Goal: Information Seeking & Learning: Learn about a topic

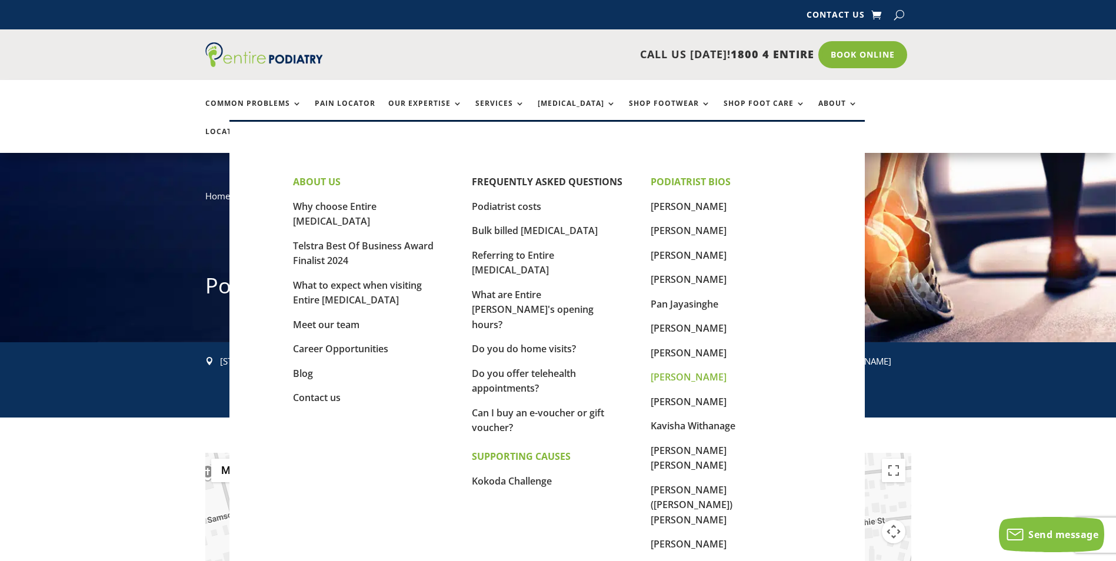
click at [663, 377] on link "[PERSON_NAME]" at bounding box center [688, 376] width 76 height 13
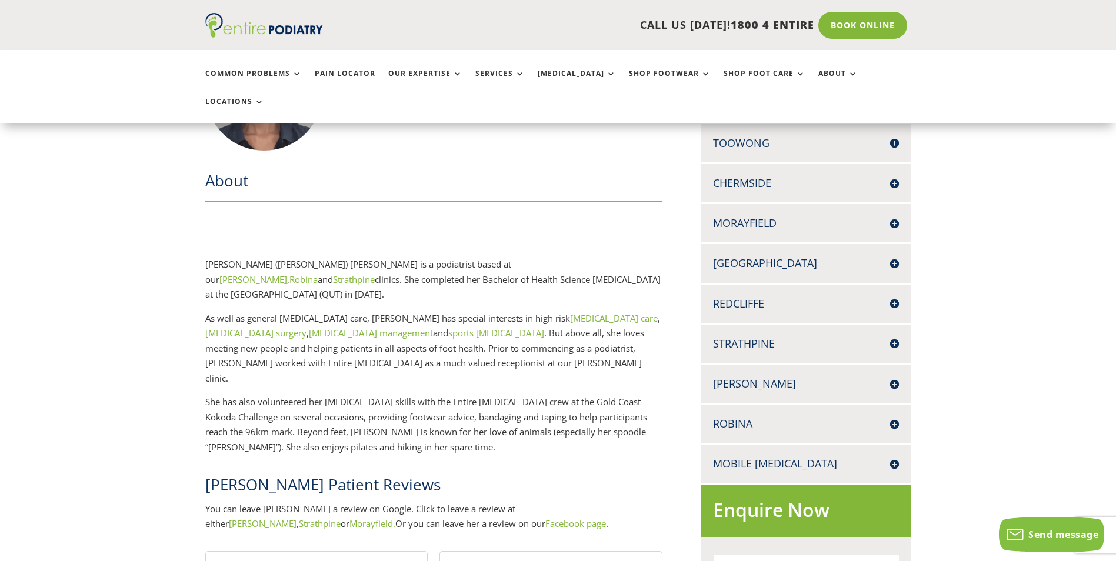
scroll to position [174, 0]
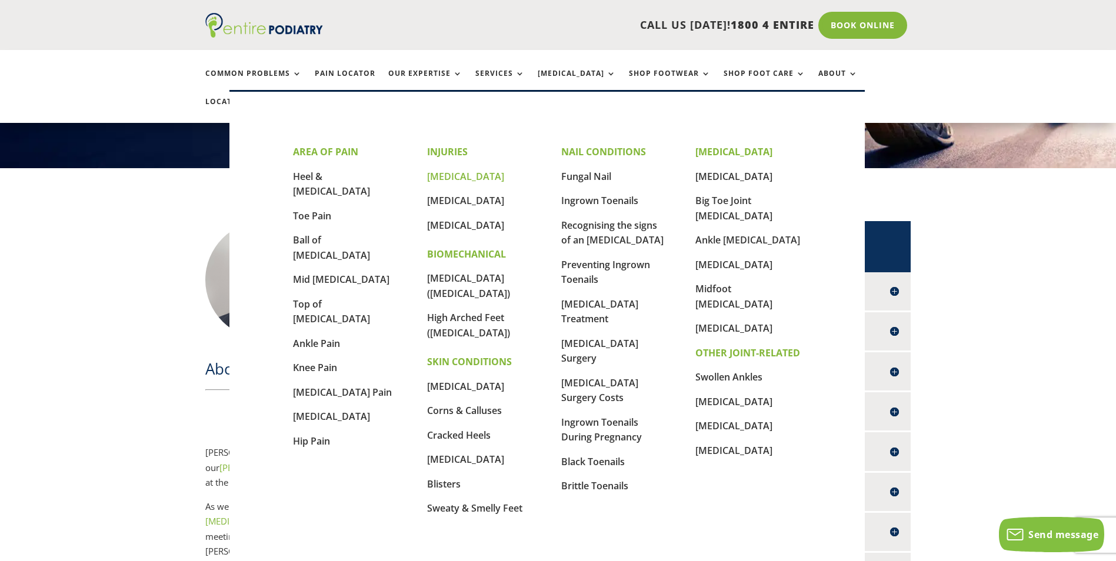
click at [452, 175] on link "[MEDICAL_DATA]" at bounding box center [465, 176] width 77 height 13
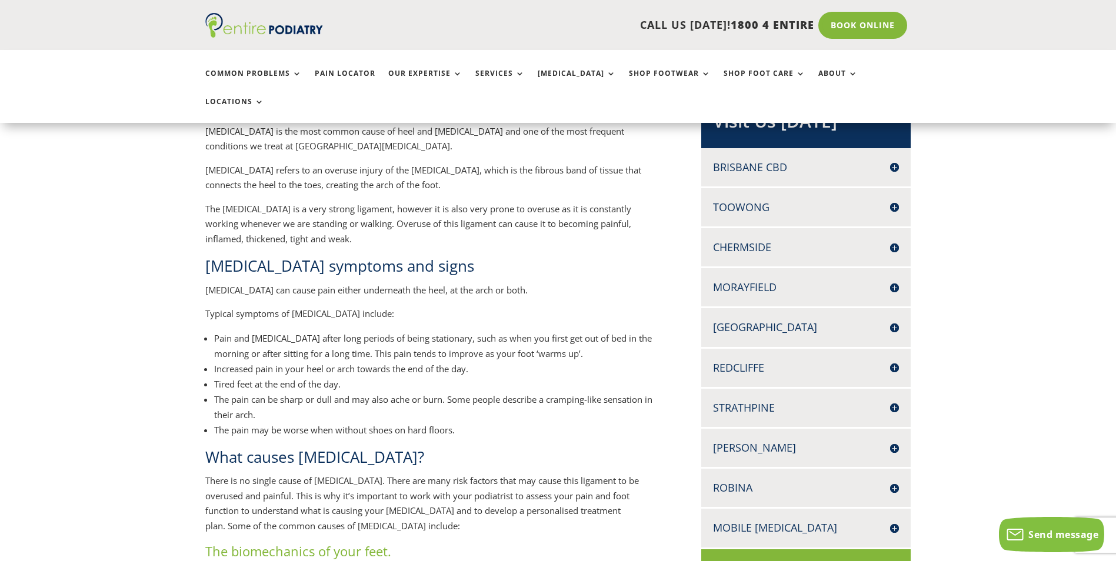
scroll to position [282, 0]
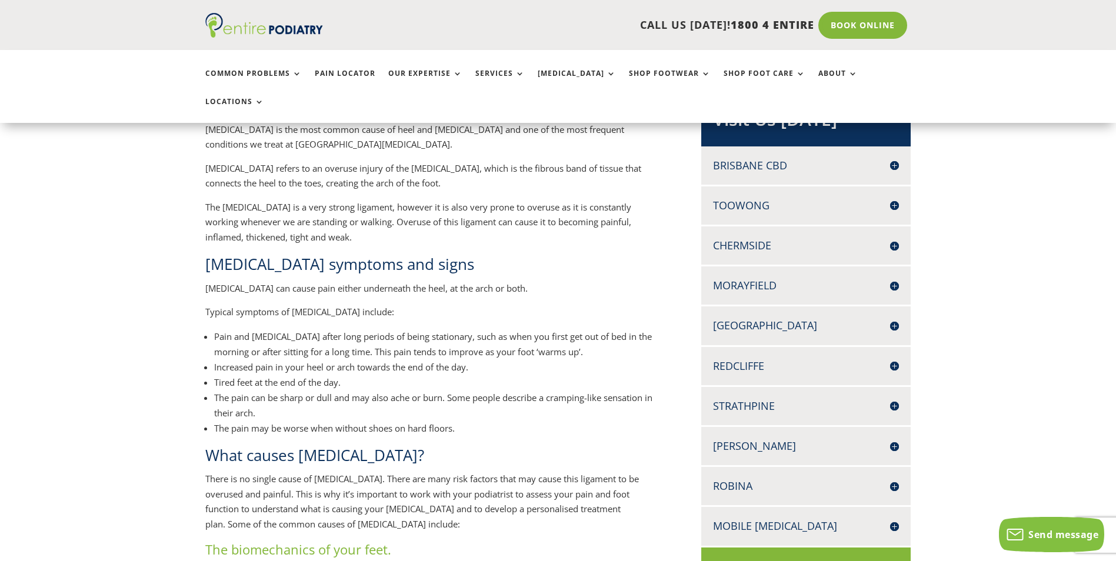
drag, startPoint x: 206, startPoint y: 452, endPoint x: 587, endPoint y: 495, distance: 382.9
click at [587, 495] on p "There is no single cause of plantar fasciitis. There are many risk factors that…" at bounding box center [434, 506] width 458 height 69
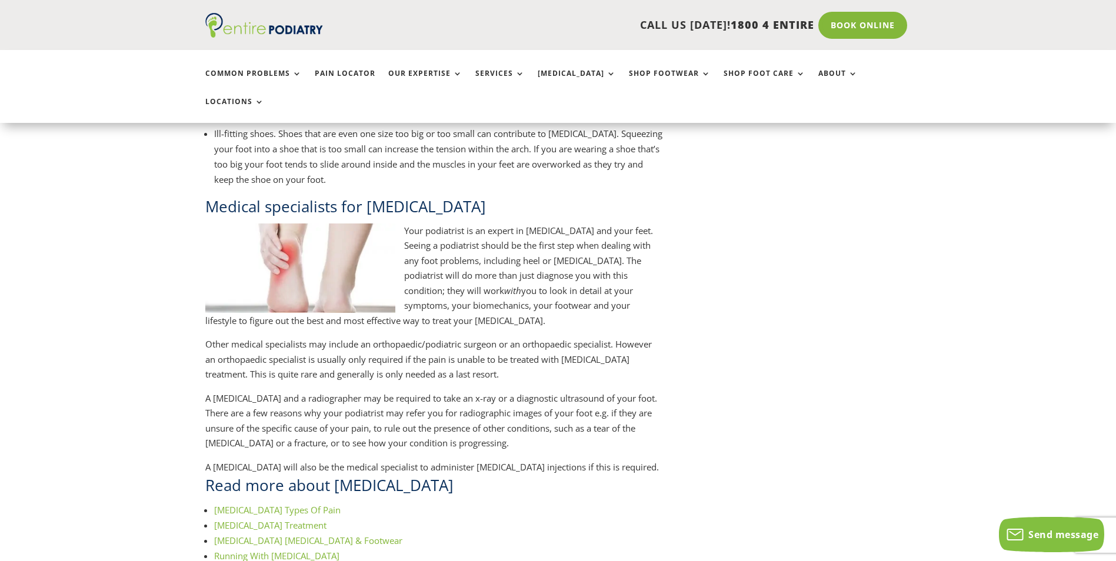
scroll to position [1129, 0]
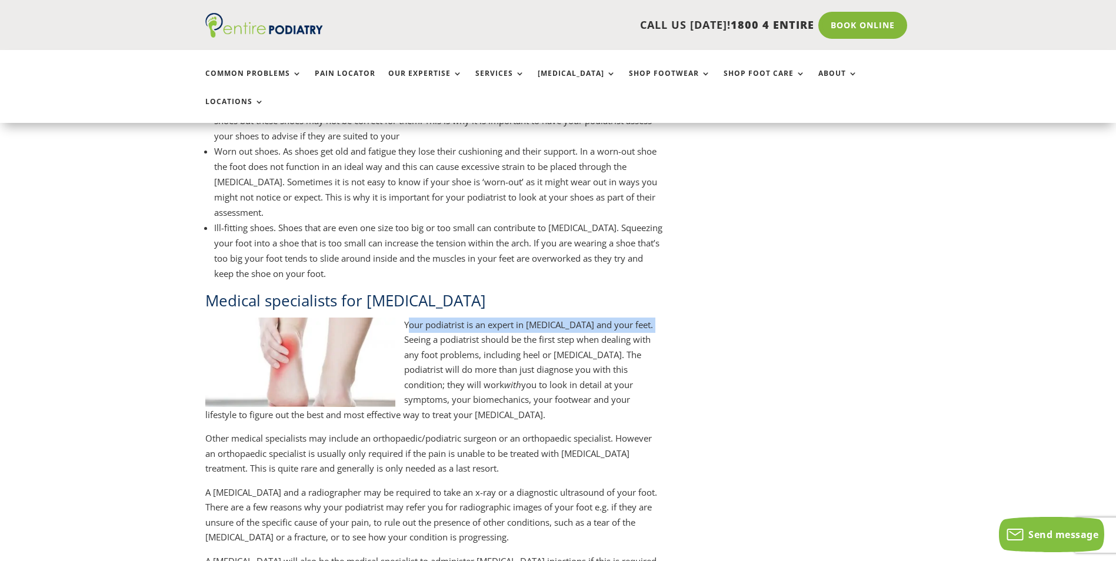
drag, startPoint x: 406, startPoint y: 295, endPoint x: 643, endPoint y: 300, distance: 237.0
click at [643, 318] on p "Your podiatrist is an expert in plantar fasciitis and your feet. Seeing a podia…" at bounding box center [434, 375] width 458 height 114
drag, startPoint x: 643, startPoint y: 300, endPoint x: 689, endPoint y: 319, distance: 49.8
click at [689, 319] on div "What is plantar fasciitis? (pronounced plan-tar fa-she-i-tis) Plantar fasciitis…" at bounding box center [558, 83] width 706 height 1671
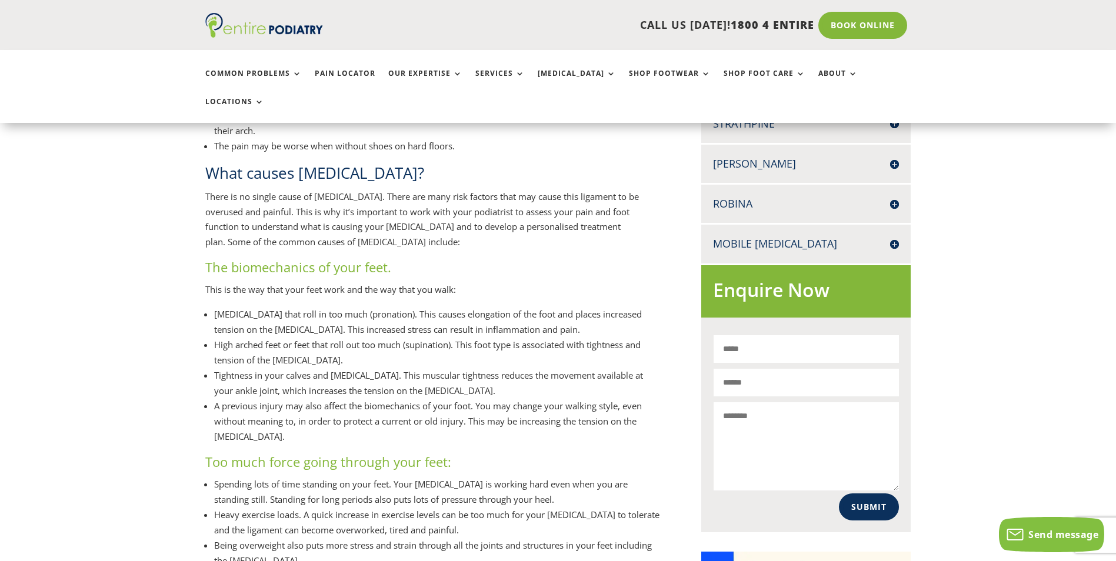
scroll to position [518, 0]
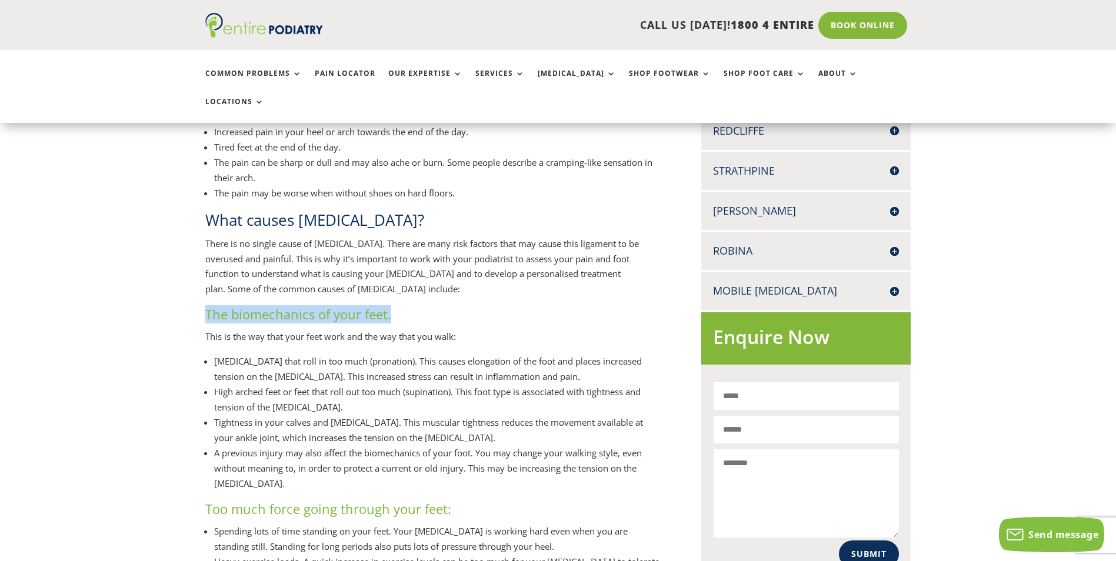
drag, startPoint x: 390, startPoint y: 286, endPoint x: 206, endPoint y: 282, distance: 184.7
click at [206, 305] on h3 "The biomechanics of your feet." at bounding box center [434, 317] width 458 height 24
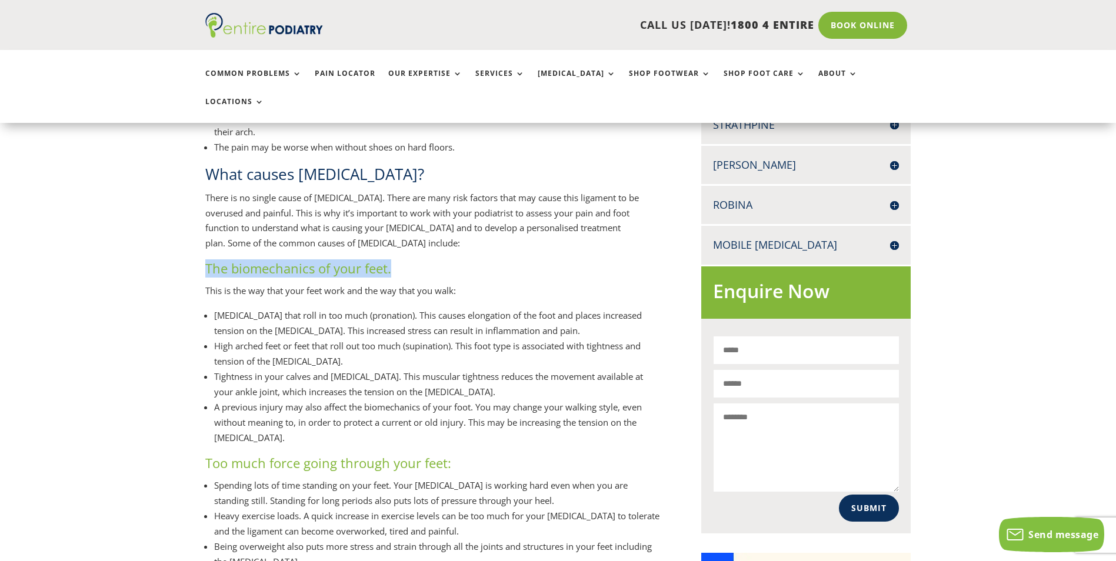
scroll to position [565, 0]
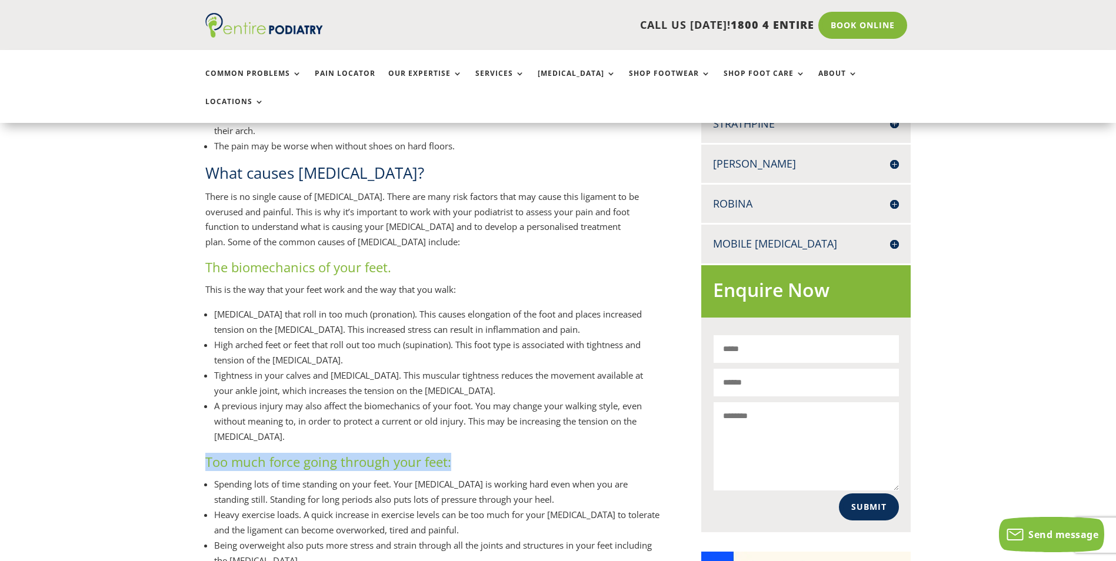
drag, startPoint x: 467, startPoint y: 433, endPoint x: 206, endPoint y: 443, distance: 261.3
click at [206, 453] on h3 "Too much force going through your feet:" at bounding box center [434, 465] width 458 height 24
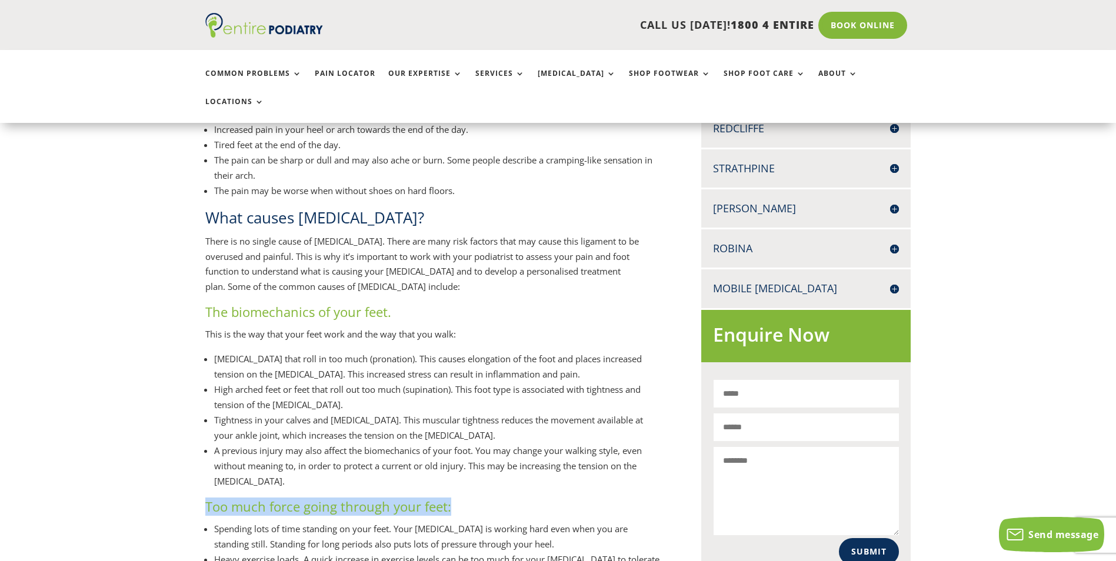
scroll to position [518, 0]
